Goal: Task Accomplishment & Management: Use online tool/utility

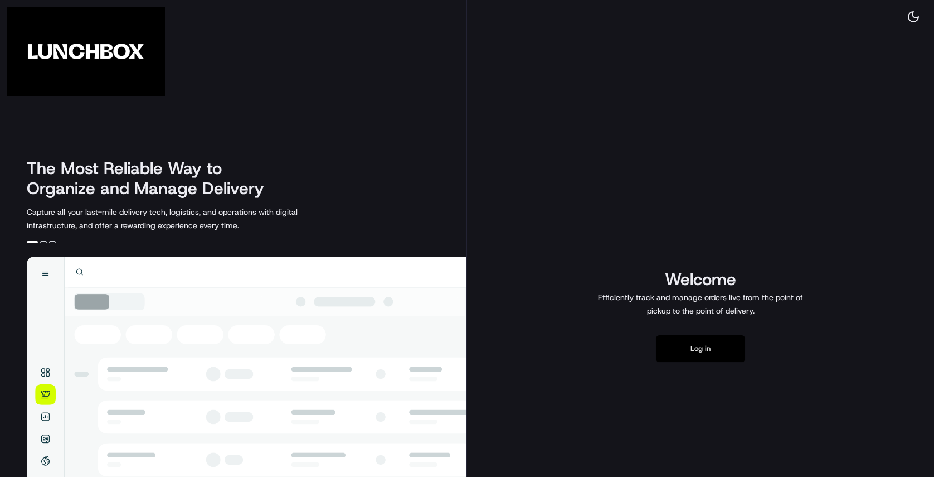
click at [696, 346] on button "Log in" at bounding box center [700, 348] width 89 height 27
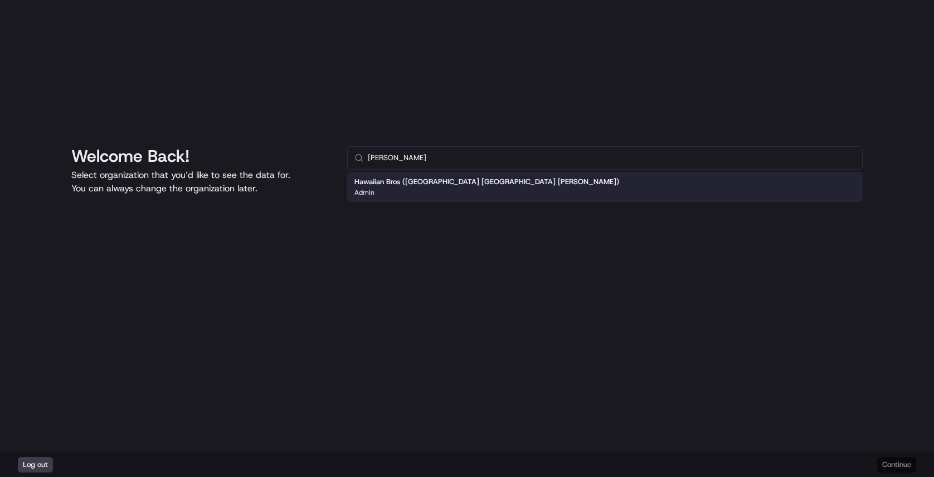
type input "[PERSON_NAME]"
click at [881, 463] on button "Continue" at bounding box center [896, 465] width 39 height 16
